Goal: Task Accomplishment & Management: Use online tool/utility

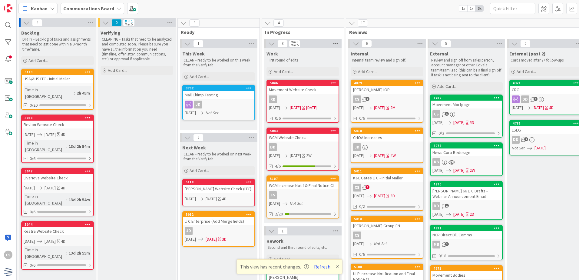
click at [336, 43] on icon at bounding box center [336, 43] width 8 height 9
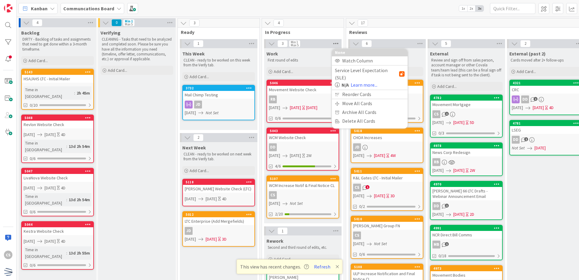
click at [336, 43] on icon at bounding box center [336, 43] width 8 height 9
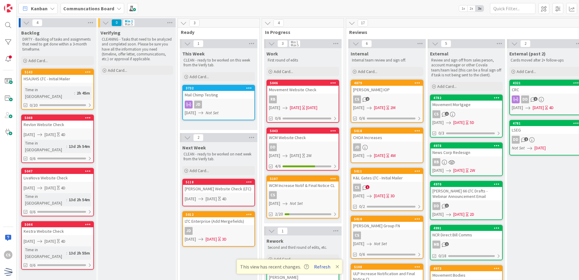
click at [322, 266] on button "Refresh" at bounding box center [322, 266] width 21 height 8
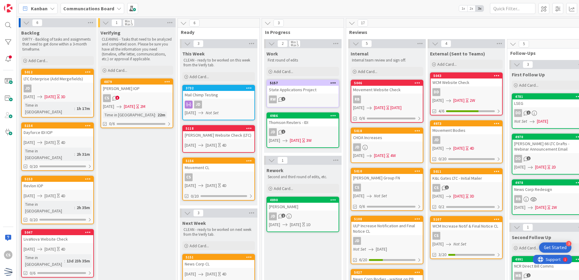
click at [558, 246] on div "Get Started" at bounding box center [554, 247] width 23 height 6
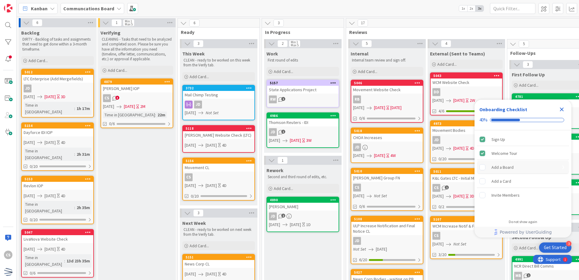
click at [498, 166] on div "Add a Board" at bounding box center [502, 166] width 22 height 7
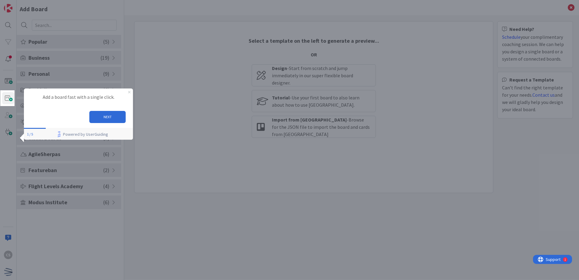
click at [130, 92] on icon "Close Preview" at bounding box center [129, 92] width 2 height 2
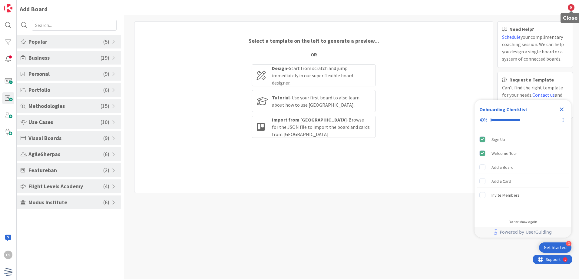
click at [570, 7] on icon at bounding box center [570, 7] width 7 height 7
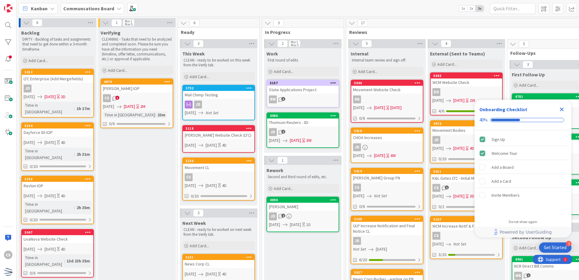
click at [561, 108] on icon "Close Checklist" at bounding box center [562, 109] width 4 height 4
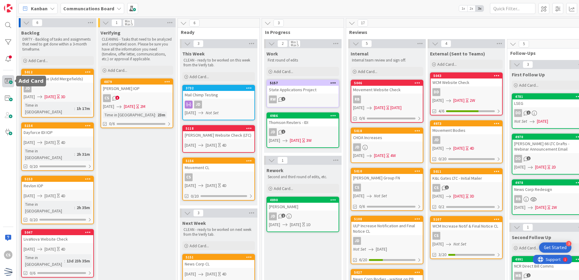
click at [8, 80] on span at bounding box center [8, 81] width 12 height 12
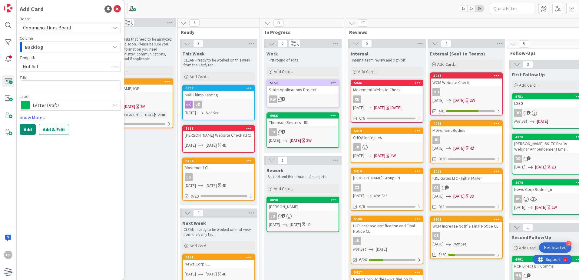
click at [51, 46] on div "Backlog" at bounding box center [66, 47] width 87 height 10
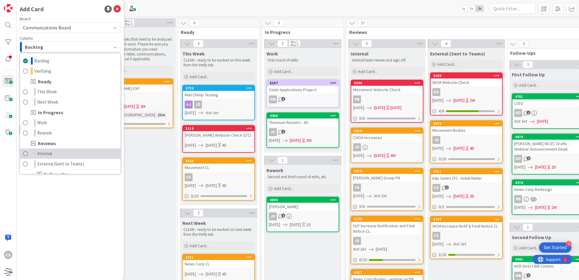
click at [60, 151] on link "Internal" at bounding box center [70, 153] width 100 height 10
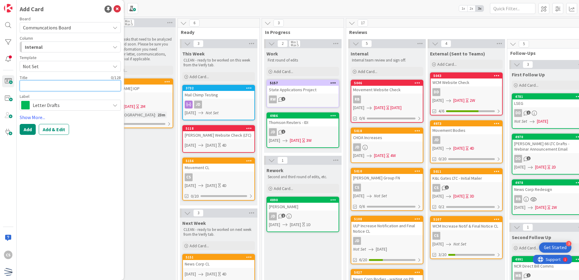
click at [53, 87] on textarea at bounding box center [70, 85] width 101 height 11
type textarea "x"
type textarea "CH"
type textarea "x"
type textarea "CHa"
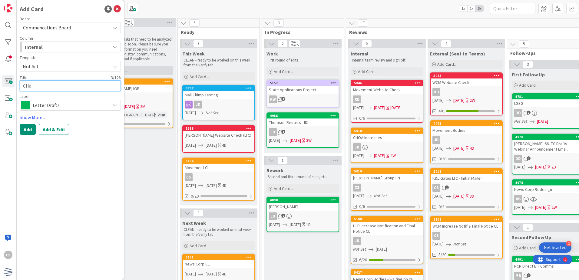
type textarea "x"
type textarea "CH"
type textarea "x"
type textarea "C"
type textarea "x"
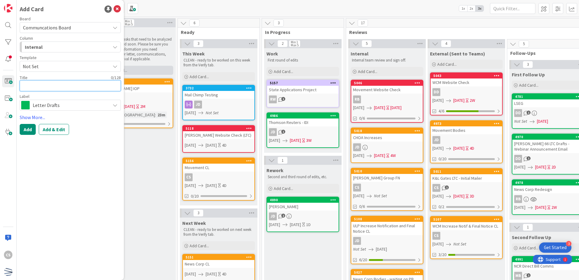
type textarea "C"
type textarea "x"
type textarea "CH"
type textarea "x"
type textarea "CHO"
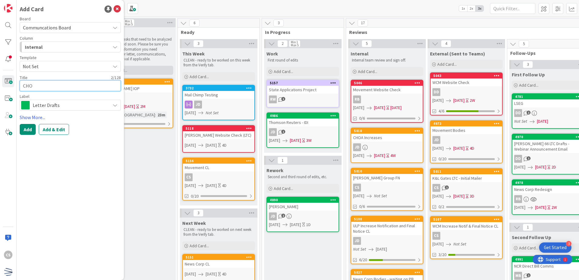
type textarea "x"
type textarea "CHOA"
type textarea "x"
type textarea "CHOA"
type textarea "x"
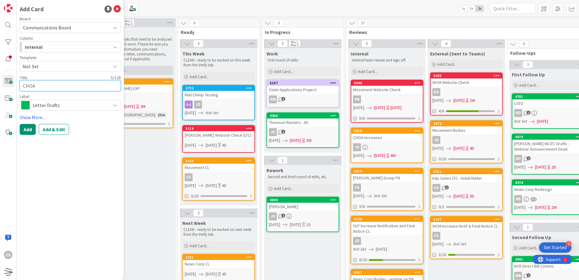
type textarea "CHOA I"
type textarea "x"
type textarea "CHOA In"
type textarea "x"
type textarea "CHOA Inc"
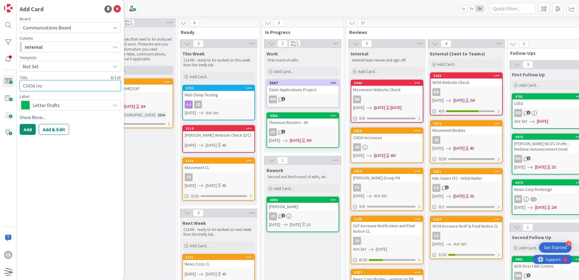
type textarea "x"
type textarea "CHOA Incr"
type textarea "x"
type textarea "CHOA Incre"
type textarea "x"
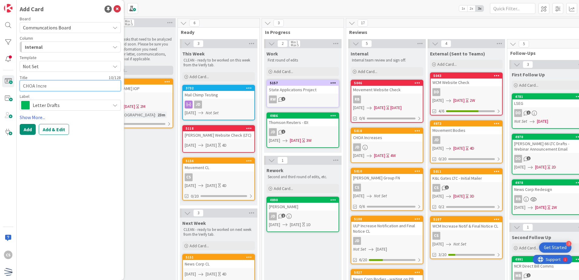
type textarea "CHOA Increa"
type textarea "x"
type textarea "CHOA Increas"
type textarea "x"
type textarea "CHOA Increase"
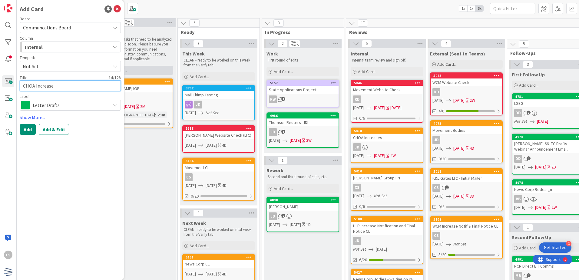
type textarea "x"
type textarea "CHOA Increase N"
type textarea "x"
type textarea "CHOA Increase No"
type textarea "x"
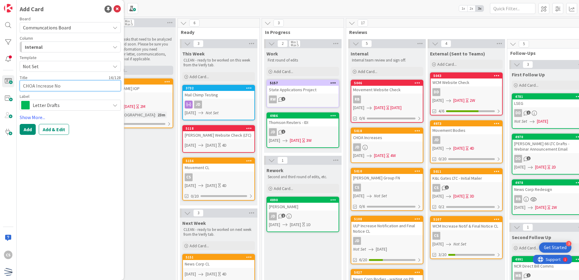
type textarea "CHOA Increase Not"
type textarea "x"
type textarea "CHOA Increase Noti"
type textarea "x"
type textarea "CHOA Increase Notif"
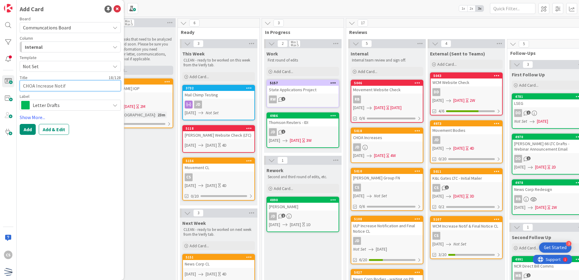
type textarea "x"
type textarea "CHOA Increase Notifi"
type textarea "x"
type textarea "CHOA Increase Notific"
type textarea "x"
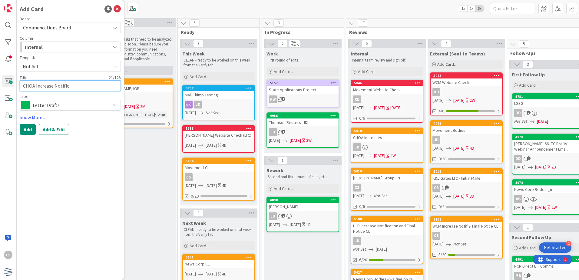
type textarea "CHOA Increase Notifica"
type textarea "x"
type textarea "CHOA Increase Notificat"
type textarea "x"
type textarea "CHOA Increase Notificati"
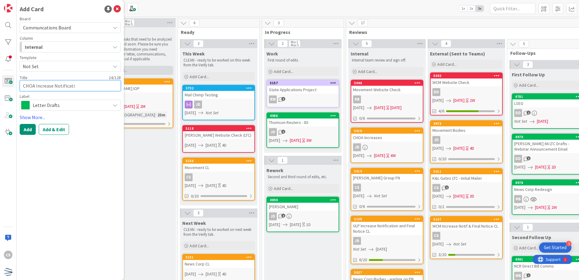
type textarea "x"
type textarea "CHOA Increase Notificatio"
type textarea "x"
type textarea "CHOA Increase Notification"
type textarea "x"
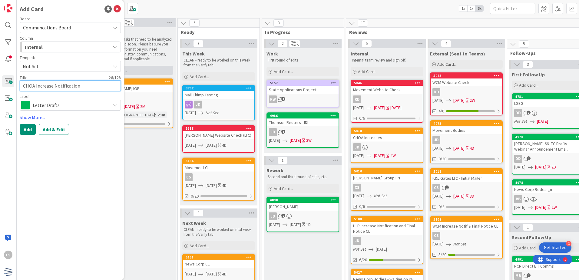
type textarea "CHOA Increase Notification"
type textarea "x"
type textarea "CHOA Increase Notification D"
type textarea "x"
type textarea "CHOA Increase Notification Dr"
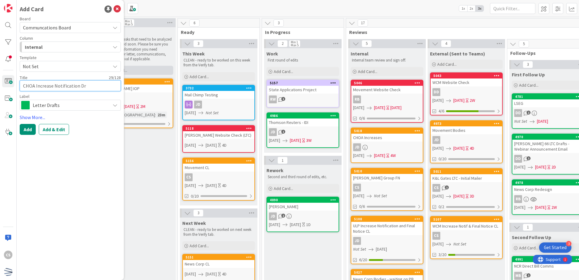
type textarea "x"
type textarea "CHOA Increase Notification Dra"
type textarea "x"
type textarea "CHOA Increase Notification Draf"
type textarea "x"
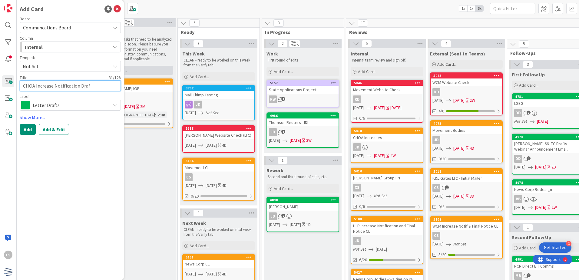
type textarea "CHOA Increase Notification Draft"
type textarea "x"
type textarea "CHOA Increase Notification Drafts"
type textarea "x"
type textarea "CHOA Increase Notification Drafts"
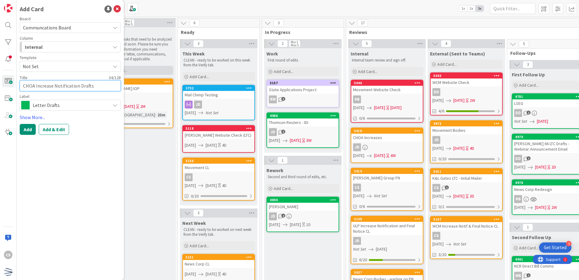
type textarea "x"
type textarea "CHOA Increase Notification Drafts f"
type textarea "x"
type textarea "CHOA Increase Notification Drafts for"
type textarea "x"
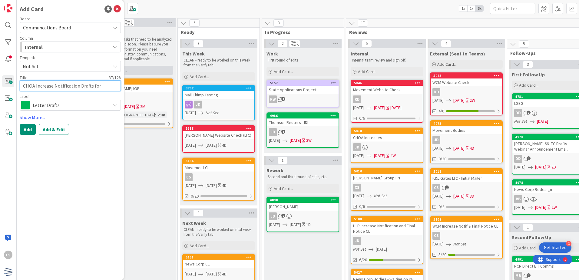
type textarea "CHOA Increase Notification Drafts for"
type textarea "x"
type textarea "CHOA Increase Notification Drafts for c"
type textarea "x"
type textarea "CHOA Increase Notification Drafts for cl"
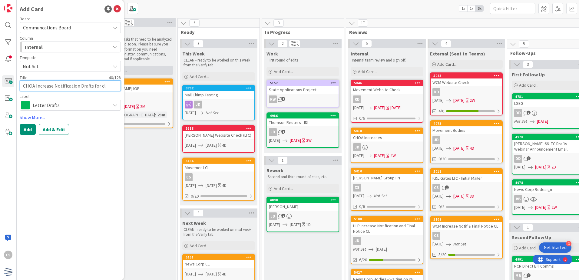
type textarea "x"
type textarea "CHOA Increase Notification Drafts for cli"
type textarea "x"
type textarea "CHOA Increase Notification Drafts for clie"
type textarea "x"
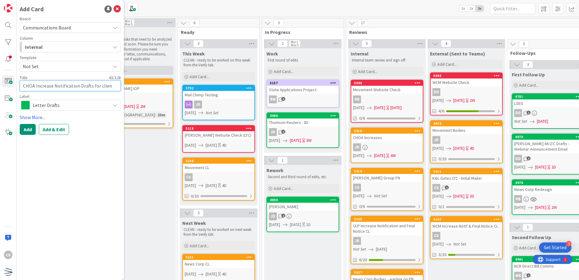
type textarea "CHOA Increase Notification Drafts for client"
type textarea "x"
type textarea "CHOA Increase Notification Drafts for client"
click at [29, 129] on button "Add" at bounding box center [28, 129] width 16 height 11
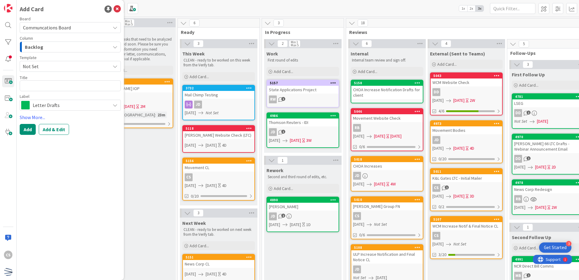
click at [392, 87] on div "CHOA Increase Notification Drafts for client" at bounding box center [386, 92] width 71 height 13
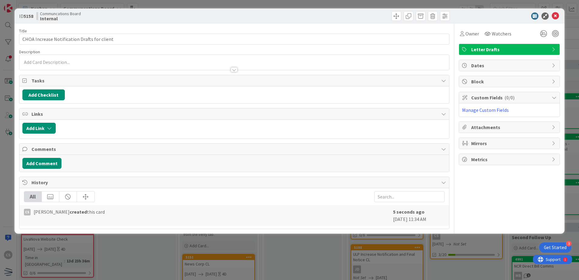
click at [491, 67] on span "Dates" at bounding box center [509, 65] width 77 height 7
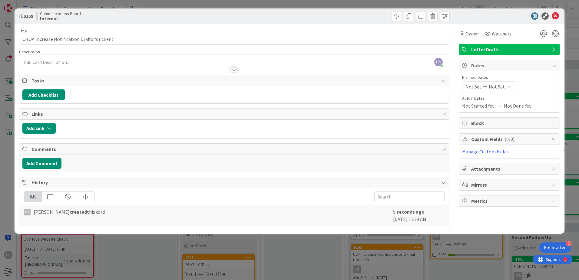
click at [471, 86] on span "Not Set" at bounding box center [473, 86] width 16 height 7
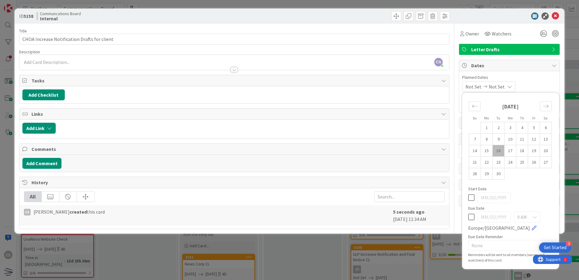
click at [498, 148] on td "16" at bounding box center [498, 150] width 12 height 11
type input "[DATE]"
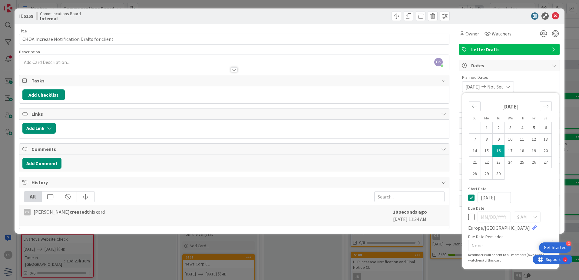
click at [544, 83] on div "09/16/2025 Not Set Su Mo Tu We Th Fr Sa August 2025 1 2 3 4 5 6 7 8 9 10 11 12 …" at bounding box center [509, 86] width 94 height 11
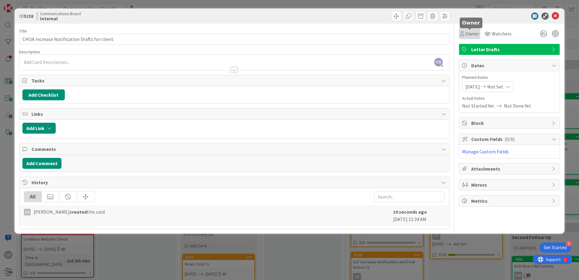
click at [469, 32] on span "Owner" at bounding box center [472, 33] width 14 height 7
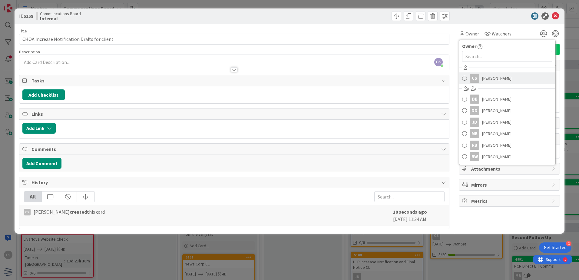
click at [493, 74] on span "Clara Seaborn" at bounding box center [496, 78] width 29 height 9
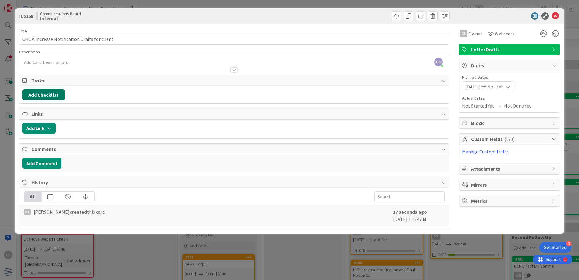
click at [50, 94] on button "Add Checklist" at bounding box center [43, 94] width 42 height 11
type input "Dates"
click at [36, 136] on button "Add" at bounding box center [33, 137] width 16 height 11
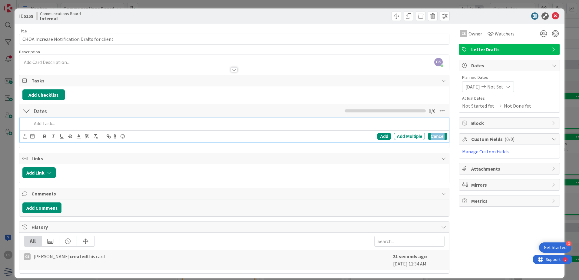
click at [432, 135] on div "Cancel" at bounding box center [437, 136] width 19 height 7
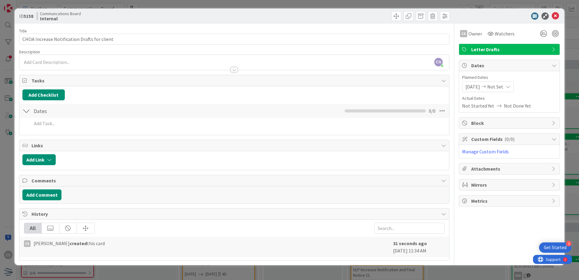
click at [65, 61] on div "CS Clara Seaborn just joined" at bounding box center [233, 62] width 429 height 15
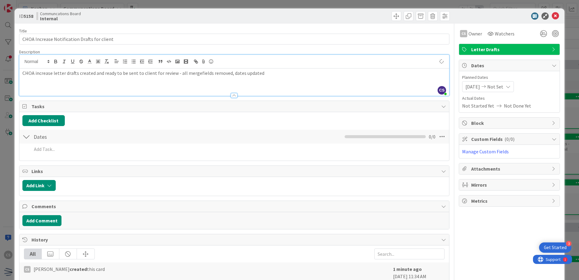
click at [207, 110] on span "Tasks" at bounding box center [234, 106] width 406 height 7
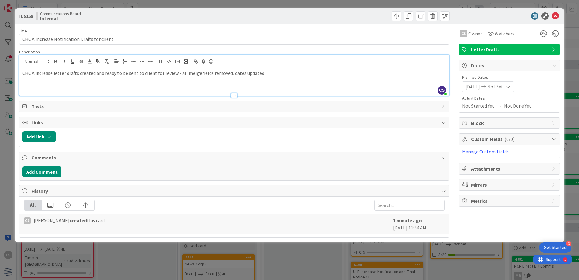
click at [183, 123] on span "Links" at bounding box center [234, 122] width 406 height 7
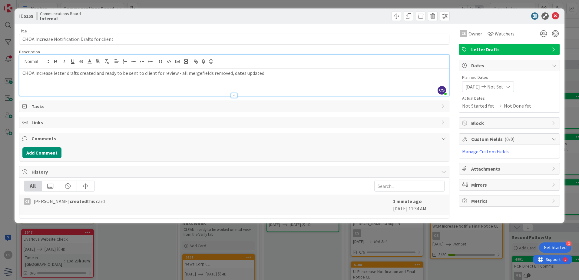
click at [165, 194] on div "All CS Clara Seaborn created this card 1 minute ago September 16 2025 11:34 AM" at bounding box center [233, 197] width 429 height 41
click at [557, 16] on icon at bounding box center [554, 15] width 7 height 7
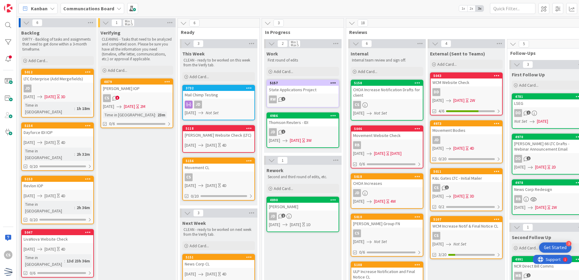
click at [388, 97] on div "CHOA Increase Notification Drafts for client" at bounding box center [386, 92] width 71 height 13
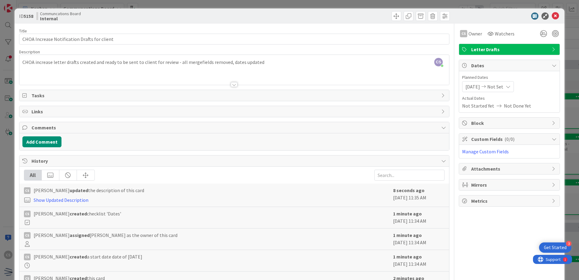
click at [293, 66] on div "CS Clara Seaborn just joined CHOA increase letter drafts created and ready to b…" at bounding box center [233, 70] width 429 height 30
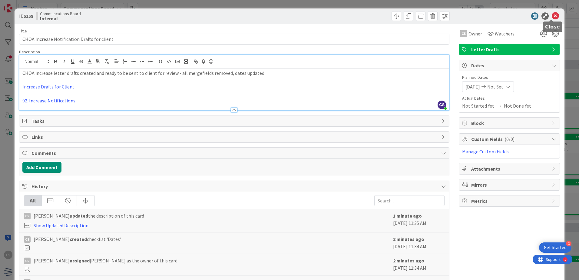
click at [551, 16] on icon at bounding box center [554, 15] width 7 height 7
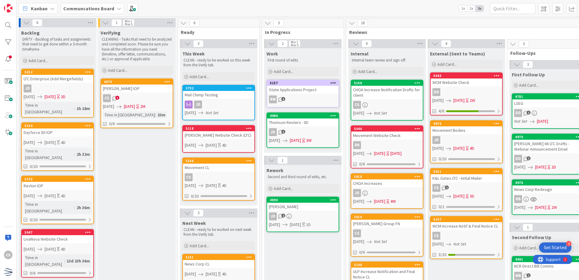
click at [2, 172] on div "CS" at bounding box center [8, 140] width 17 height 280
